Goal: Transaction & Acquisition: Purchase product/service

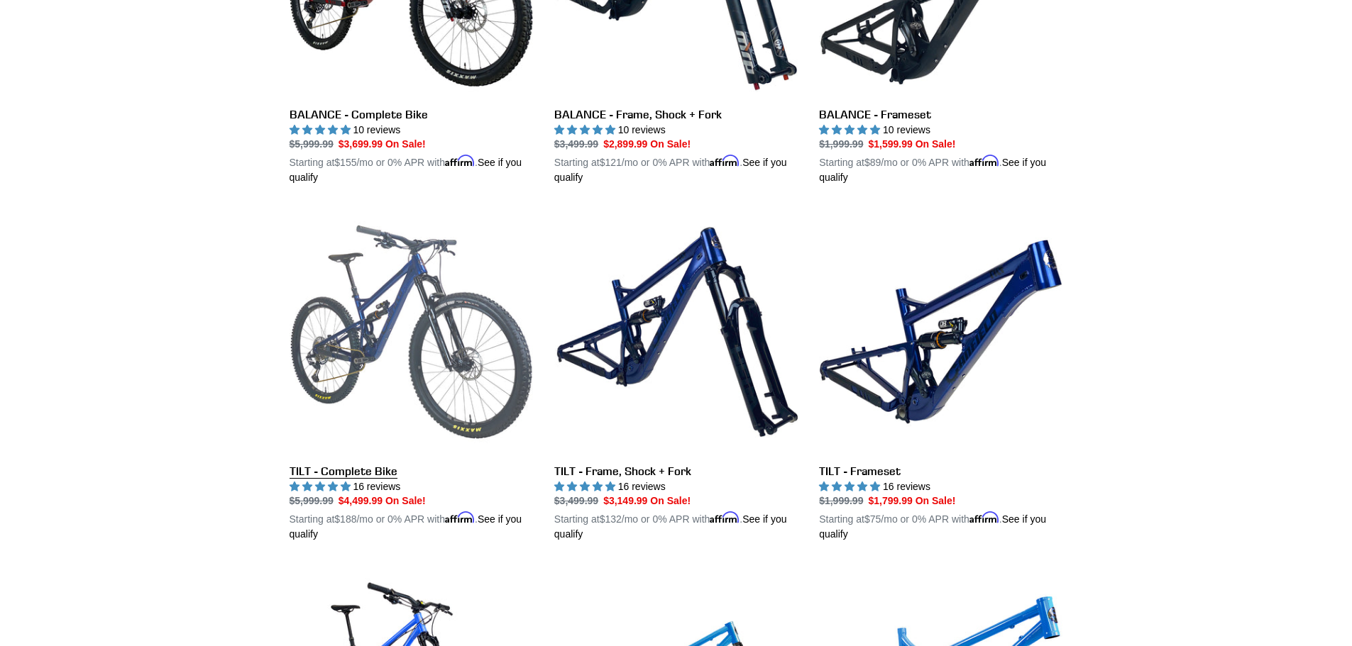
click at [458, 355] on link "TILT - Complete Bike" at bounding box center [411, 376] width 243 height 332
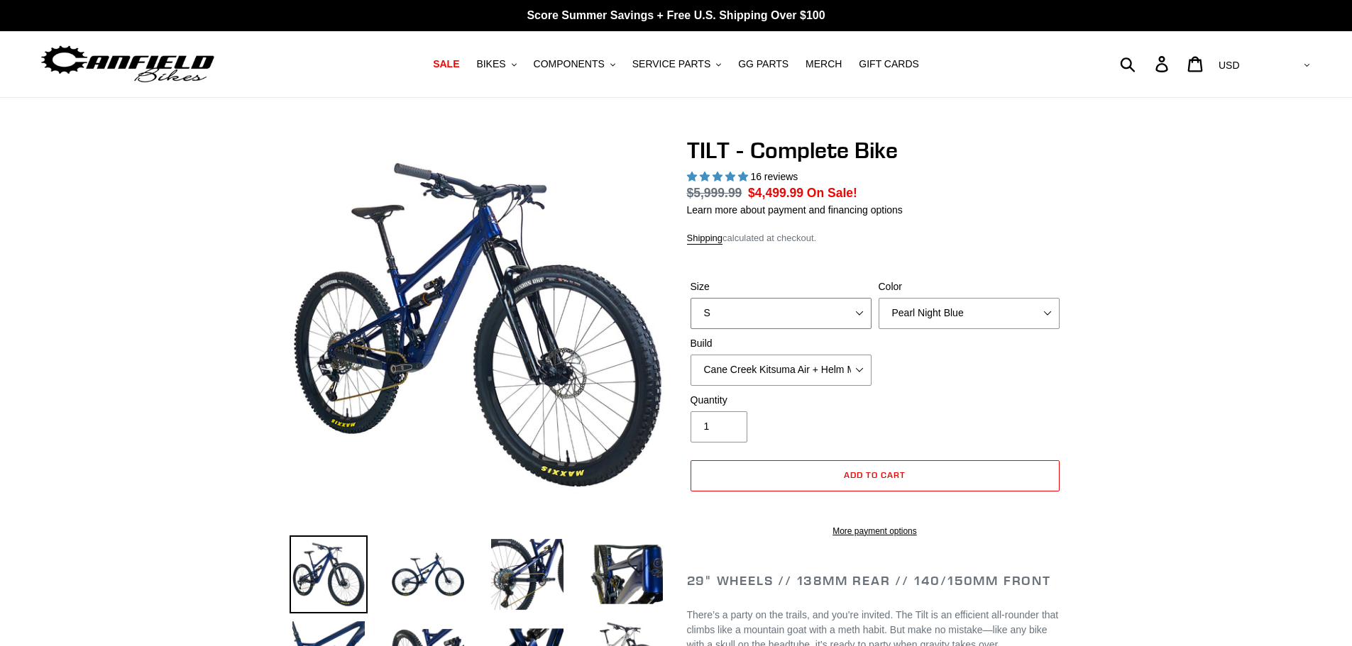
click at [860, 309] on select "S M L" at bounding box center [780, 313] width 181 height 31
select select "highest-rating"
select select "L"
click at [690, 298] on select "S M L" at bounding box center [780, 313] width 181 height 31
click at [864, 371] on select "Cane Creek Kitsuma Air + Helm MKII 140 + SRAM GX Cane Creek Kitsuma Air + Helm …" at bounding box center [780, 370] width 181 height 31
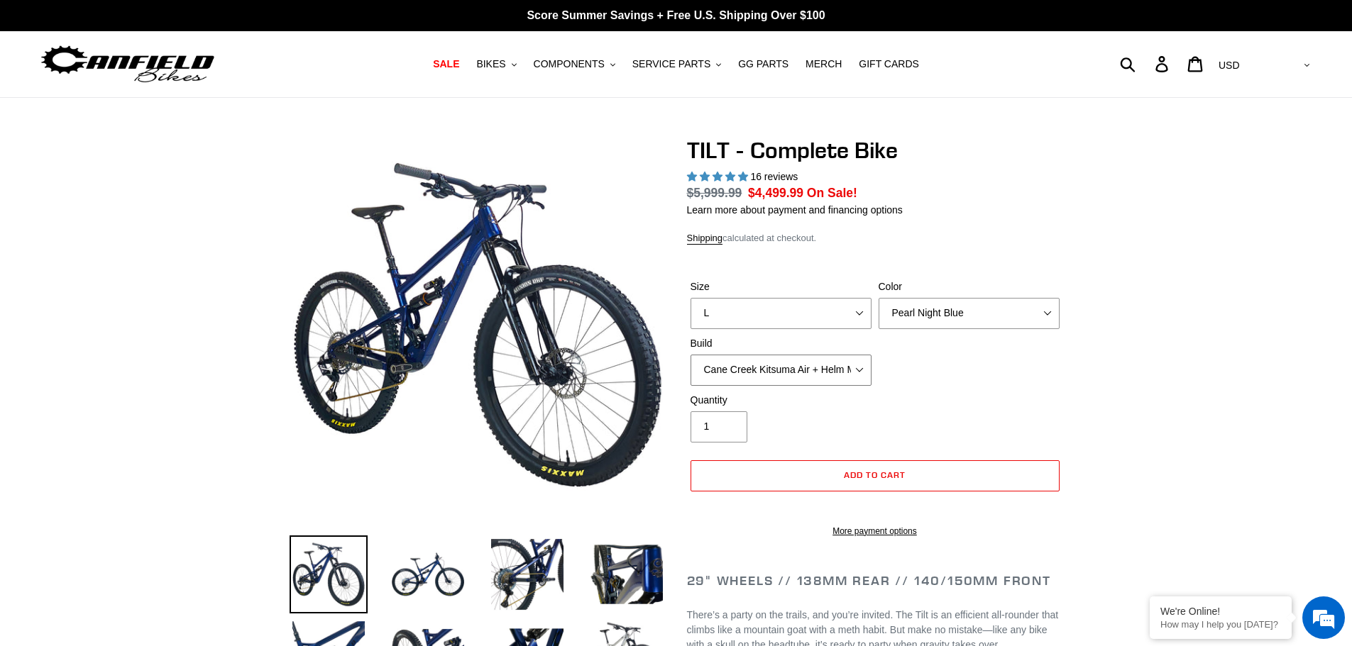
click at [690, 355] on select "Cane Creek Kitsuma Air + Helm MKII 140 + SRAM GX Cane Creek Kitsuma Air + Helm …" at bounding box center [780, 370] width 181 height 31
click at [857, 361] on select "Cane Creek Kitsuma Air + Helm MKII 140 + SRAM GX Cane Creek Kitsuma Air + Helm …" at bounding box center [780, 370] width 181 height 31
select select "Fox Float X + 36 SL Factory Grip X 140 + SRAM GX"
click at [690, 355] on select "Cane Creek Kitsuma Air + Helm MKII 140 + SRAM GX Cane Creek Kitsuma Air + Helm …" at bounding box center [780, 370] width 181 height 31
click at [859, 375] on select "Cane Creek Kitsuma Air + Helm MKII 140 + SRAM GX Cane Creek Kitsuma Air + Helm …" at bounding box center [780, 370] width 181 height 31
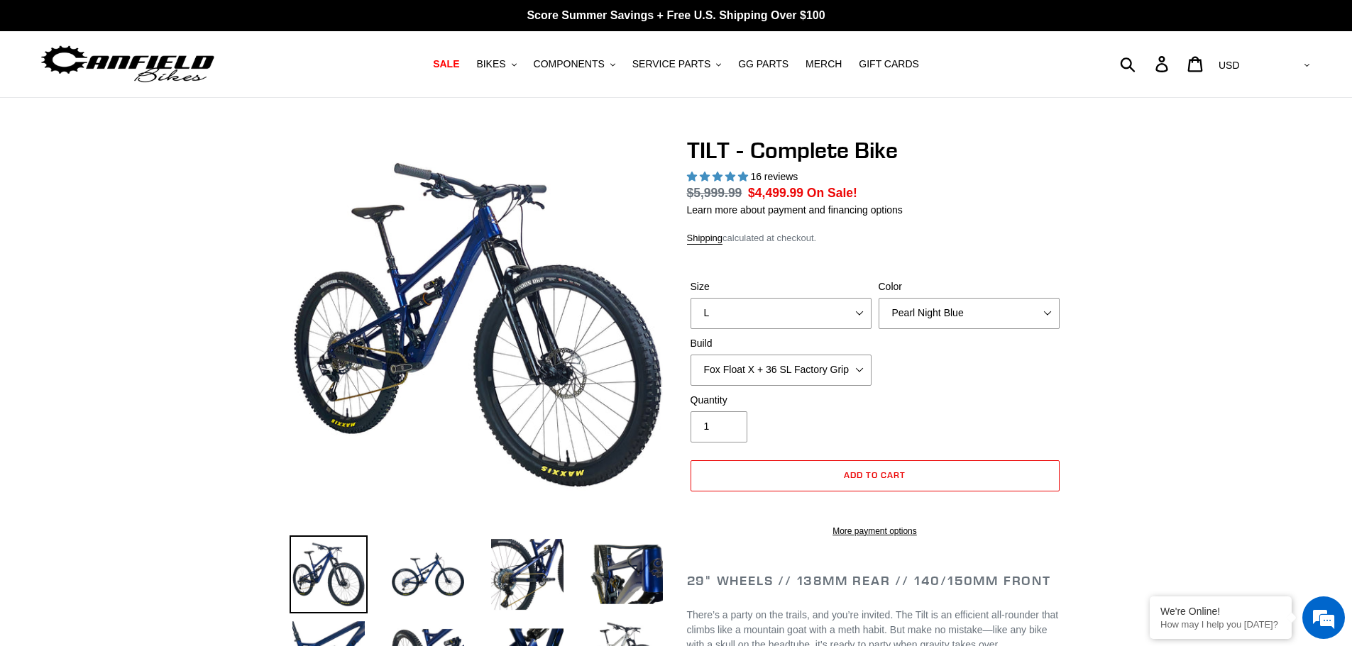
click at [892, 373] on div "Size S M L Color Pearl Night Blue Stealth Silver Raw Build Cane Creek Kitsuma A…" at bounding box center [875, 337] width 376 height 114
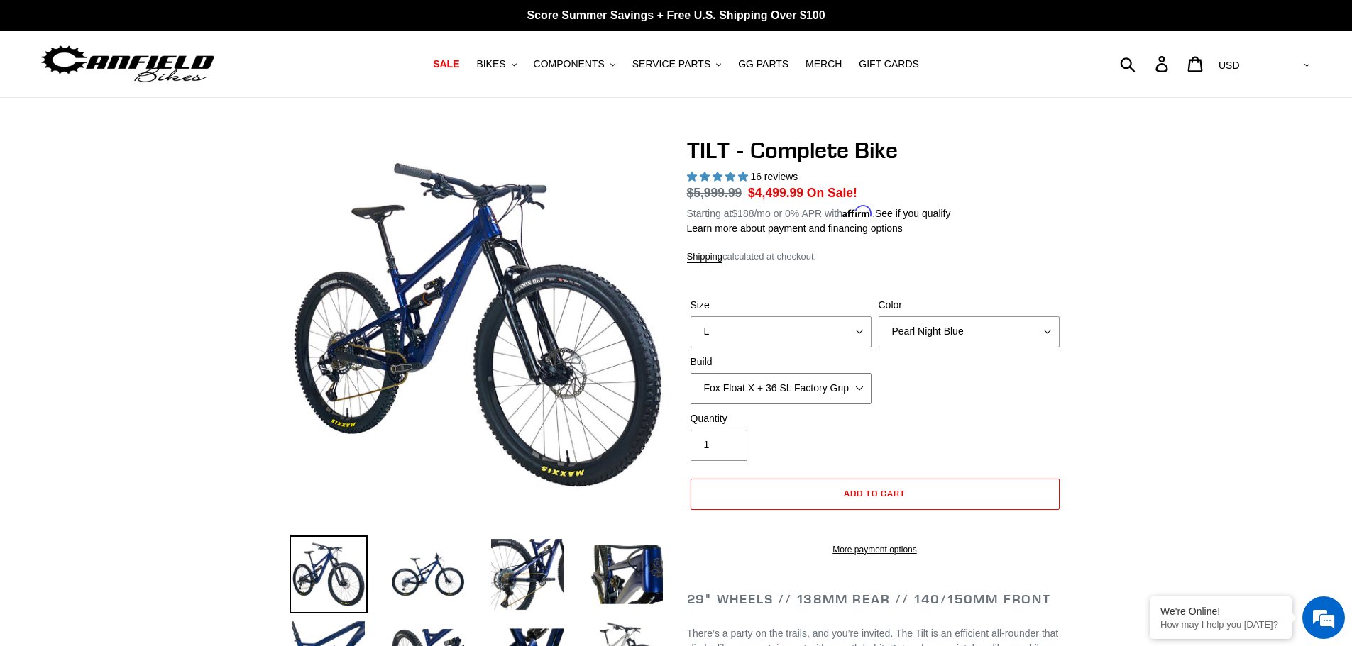
click at [866, 392] on select "Cane Creek Kitsuma Air + Helm MKII 140 + SRAM GX Cane Creek Kitsuma Air + Helm …" at bounding box center [780, 388] width 181 height 31
